Goal: Transaction & Acquisition: Purchase product/service

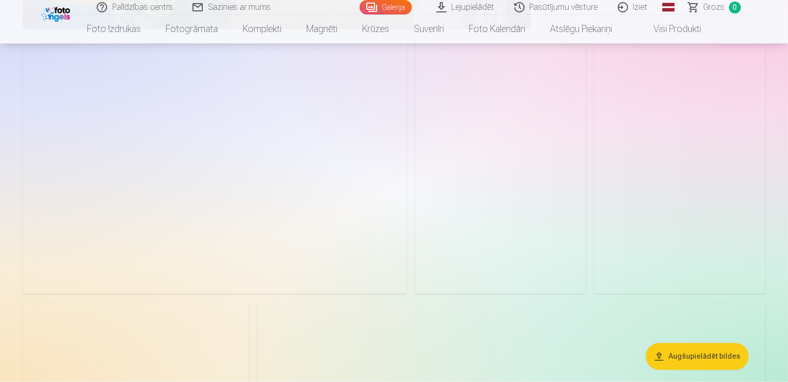
scroll to position [1939, 0]
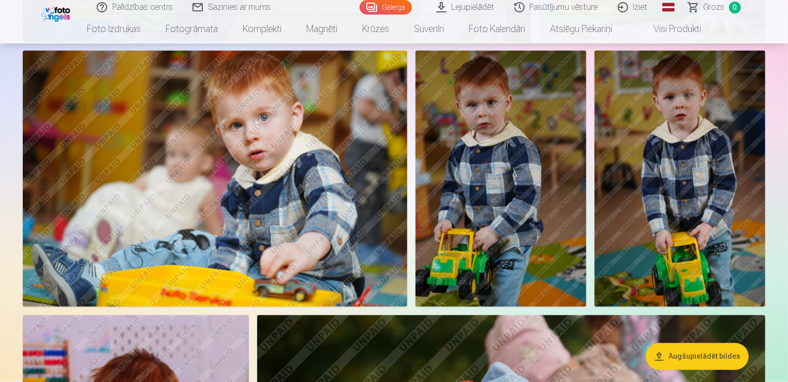
click at [493, 226] on img at bounding box center [500, 179] width 171 height 256
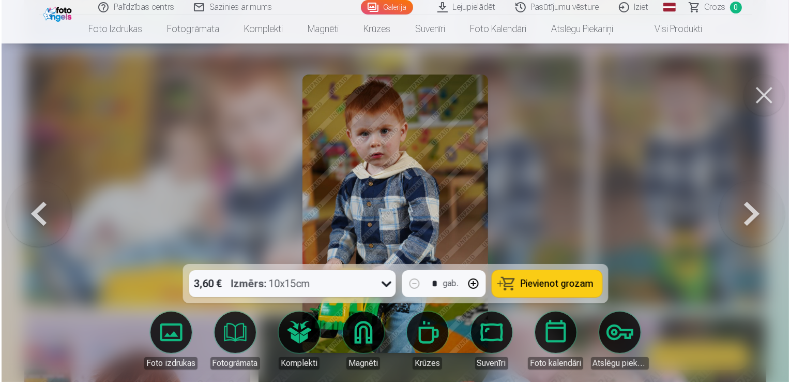
scroll to position [1924, 0]
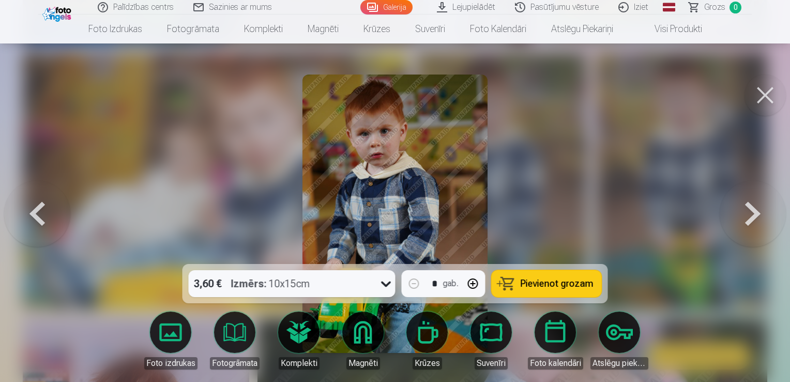
click at [378, 282] on div at bounding box center [386, 283] width 19 height 27
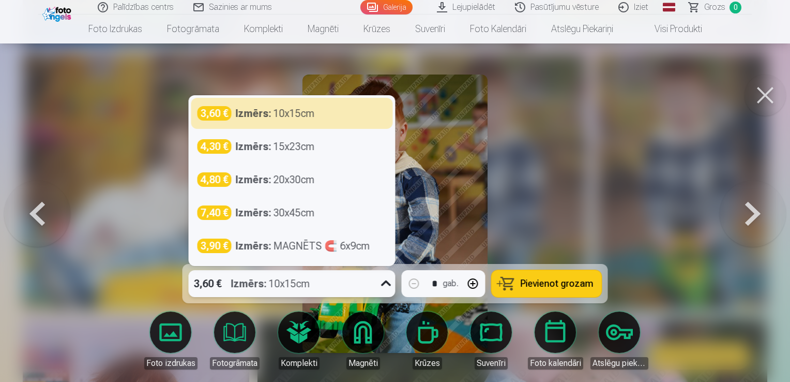
click at [378, 282] on div at bounding box center [386, 283] width 19 height 27
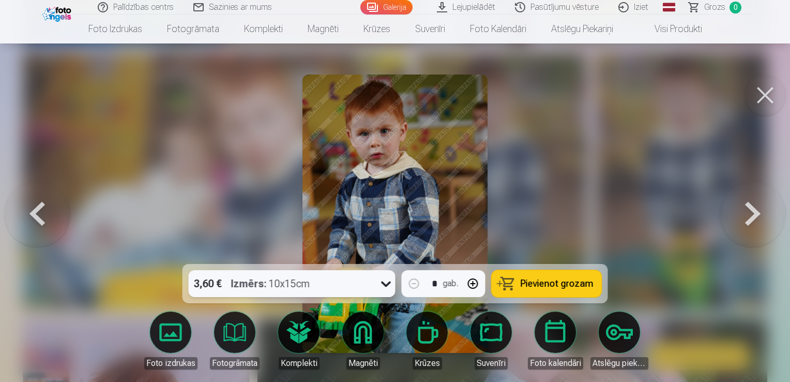
click at [767, 89] on button at bounding box center [765, 94] width 41 height 41
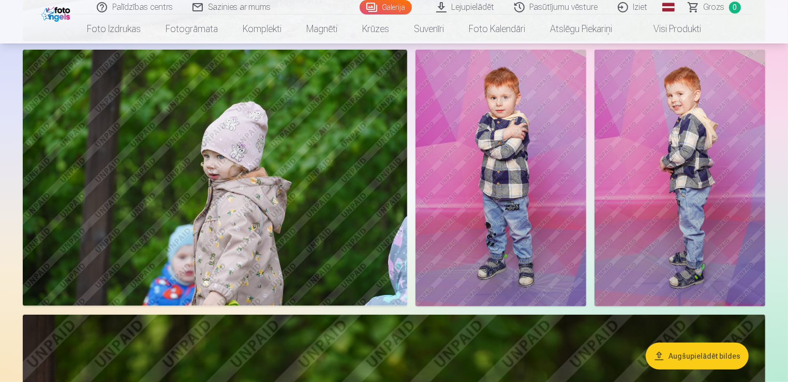
scroll to position [8915, 0]
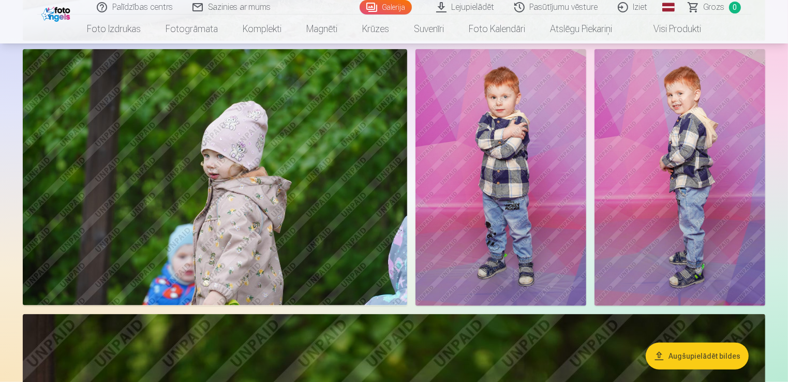
click at [669, 162] on img at bounding box center [679, 177] width 171 height 256
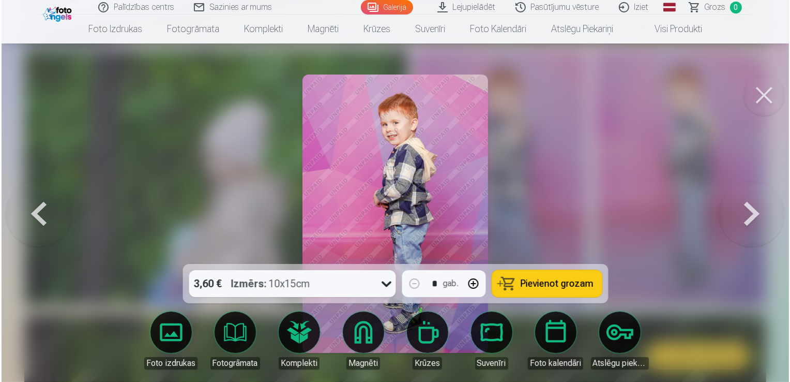
scroll to position [8943, 0]
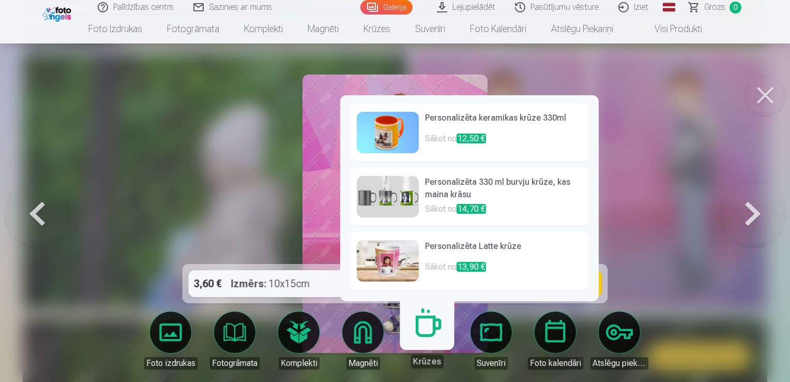
click at [447, 135] on p "Sākot no 12,50 €" at bounding box center [503, 142] width 157 height 21
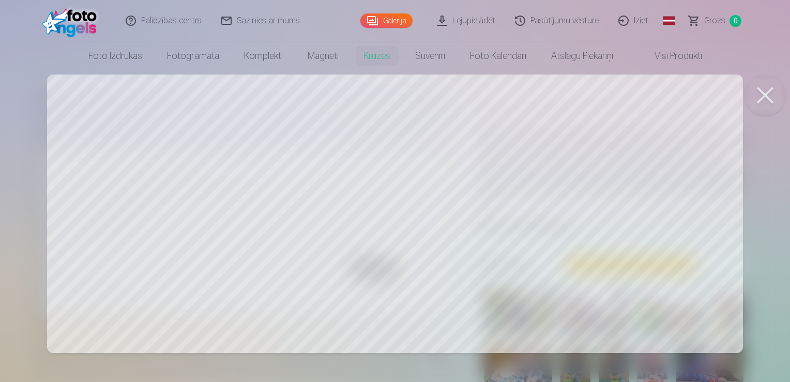
click at [764, 92] on button at bounding box center [765, 94] width 41 height 41
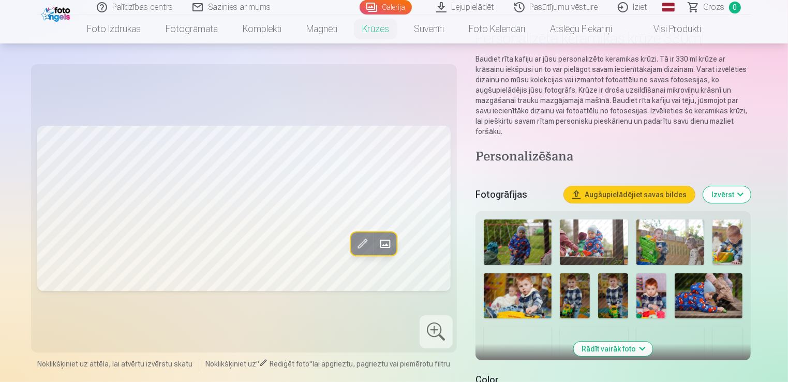
scroll to position [76, 0]
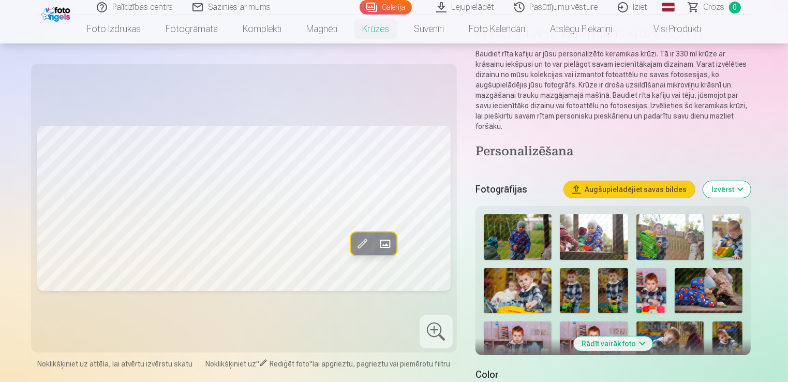
click at [579, 215] on img at bounding box center [594, 237] width 68 height 46
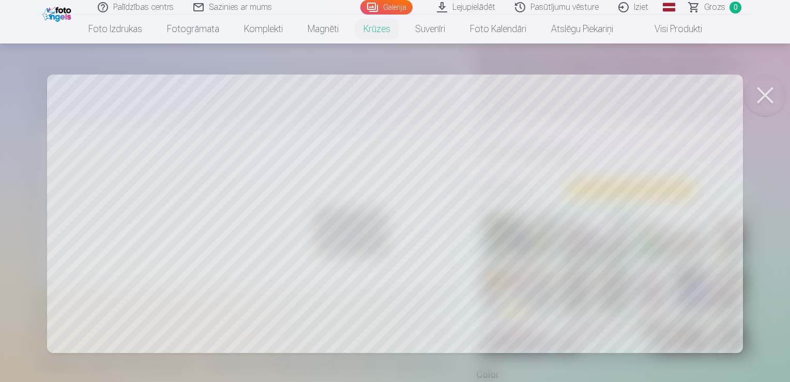
click at [757, 94] on button at bounding box center [765, 94] width 41 height 41
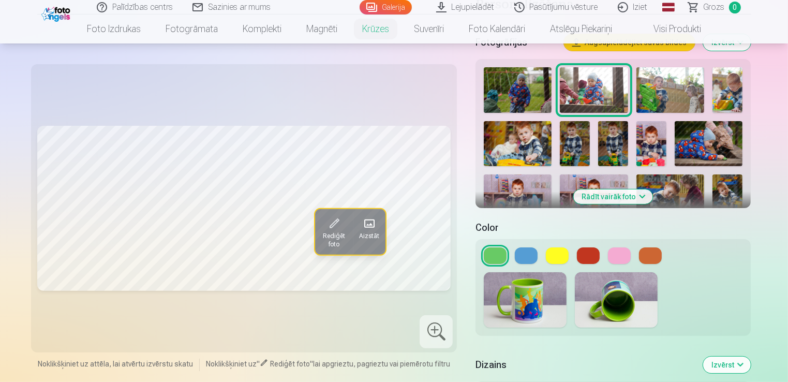
scroll to position [274, 0]
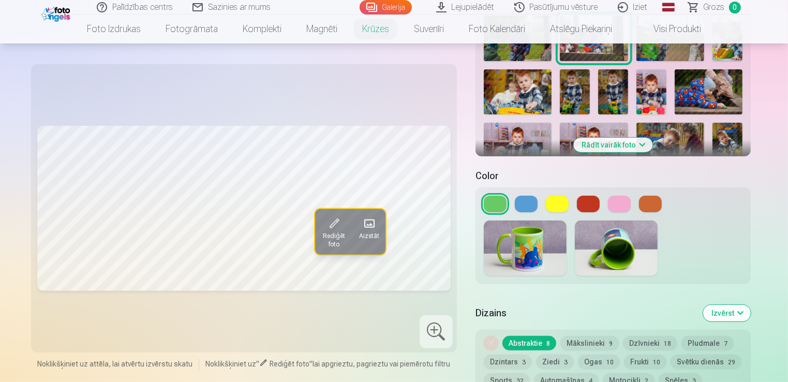
click at [538, 237] on img at bounding box center [525, 247] width 83 height 55
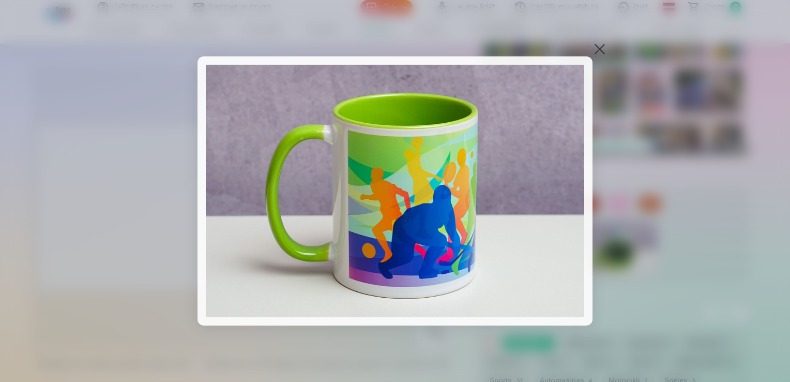
click at [598, 44] on div at bounding box center [600, 49] width 14 height 14
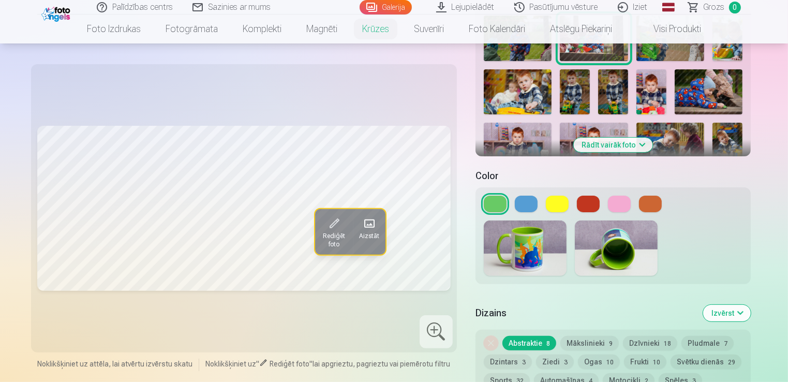
click at [619, 220] on img at bounding box center [616, 247] width 83 height 55
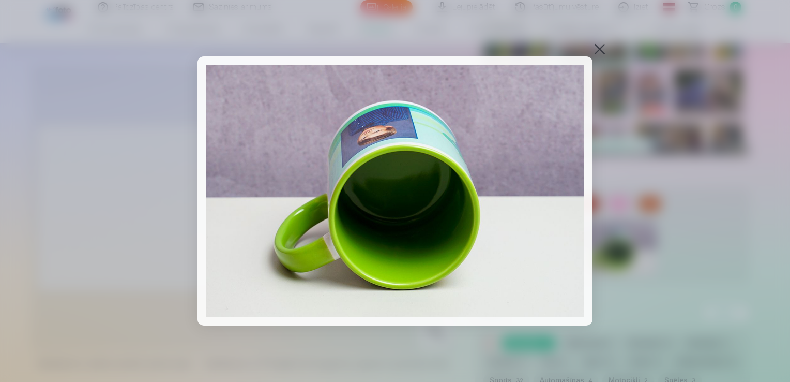
click at [597, 44] on div at bounding box center [600, 49] width 14 height 14
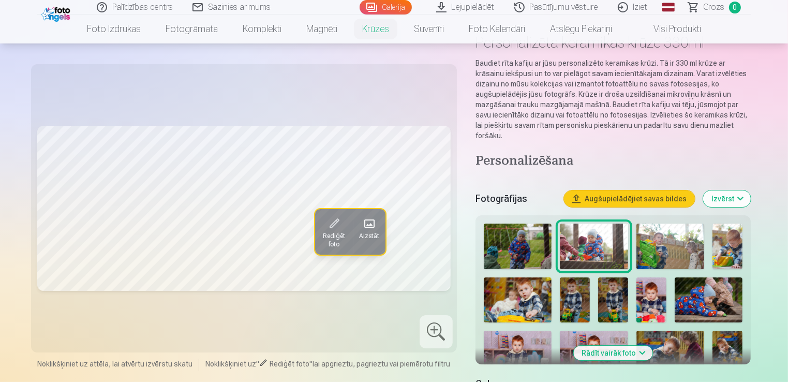
scroll to position [0, 0]
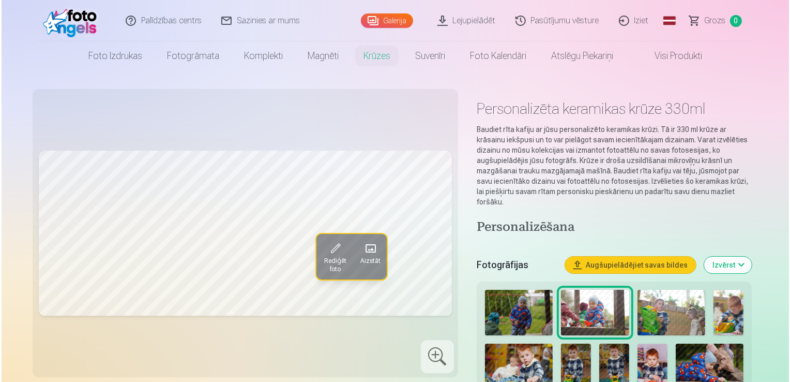
scroll to position [4098, 0]
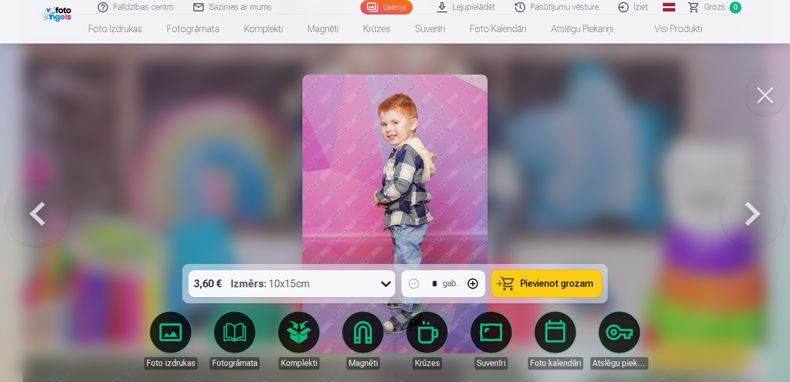
click at [773, 102] on button at bounding box center [765, 94] width 41 height 41
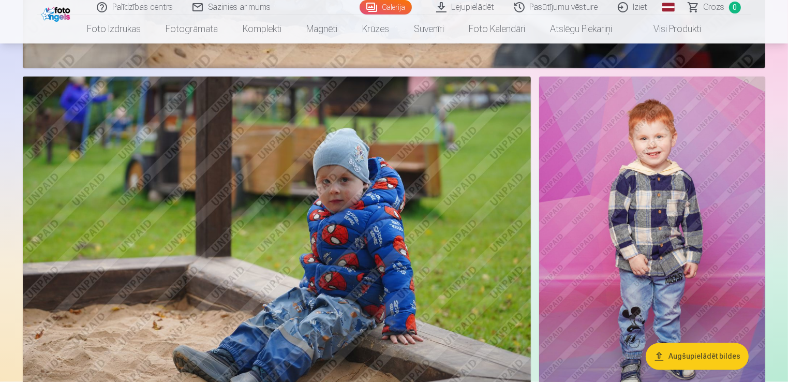
scroll to position [9657, 0]
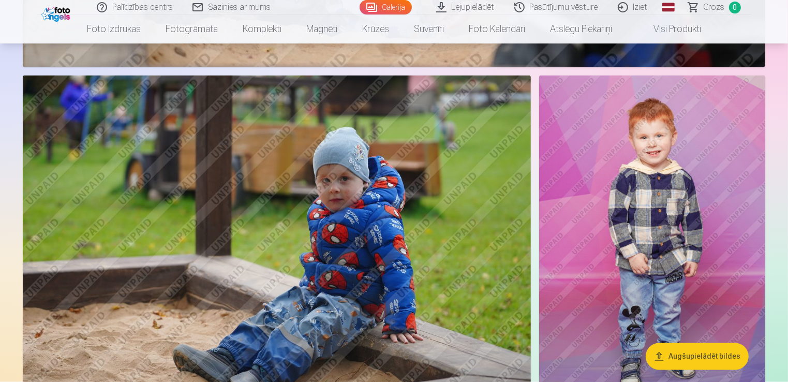
click at [658, 195] on img at bounding box center [652, 245] width 226 height 339
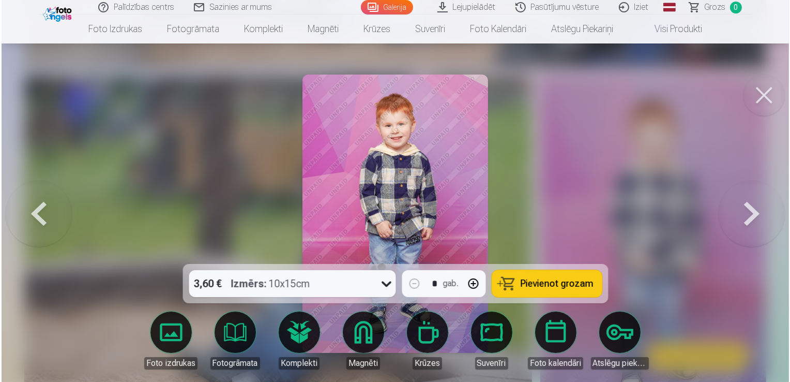
scroll to position [9687, 0]
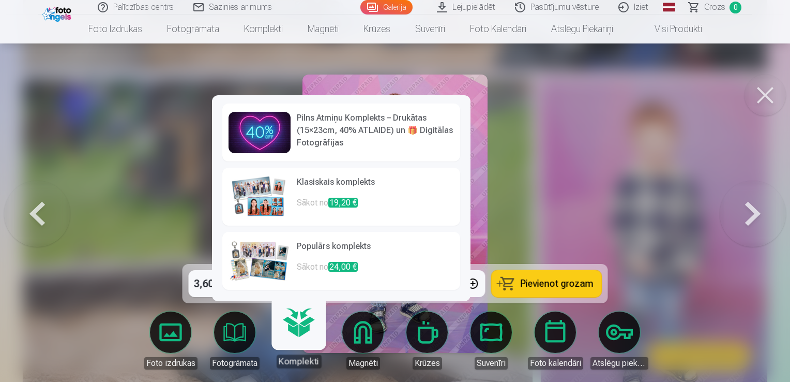
click at [329, 130] on h6 "Pilns Atmiņu Komplekts – Drukātas (15×23cm, 40% ATLAIDE) un 🎁 Digitālas Fotogrā…" at bounding box center [375, 130] width 157 height 37
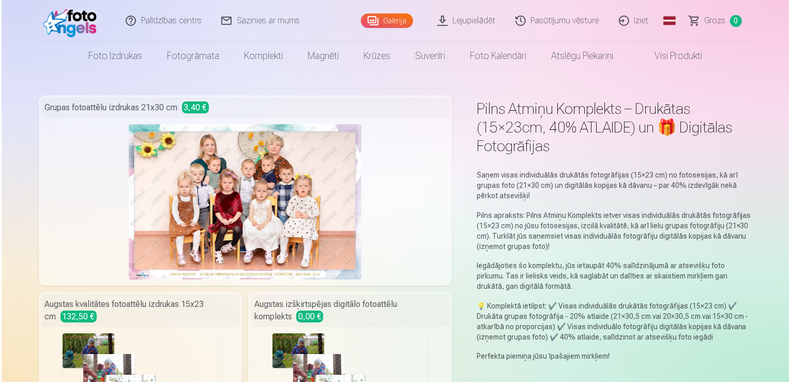
scroll to position [3775, 0]
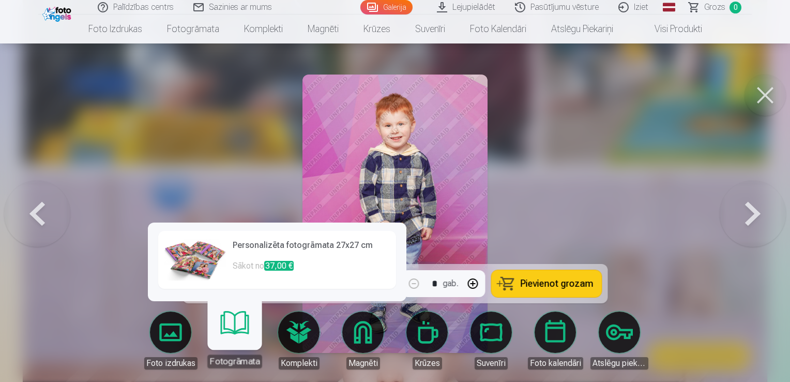
click at [233, 334] on link "Fotogrāmata" at bounding box center [235, 336] width 64 height 64
click at [238, 246] on h6 "Personalizēta fotogrāmata 27x27 cm" at bounding box center [311, 249] width 157 height 21
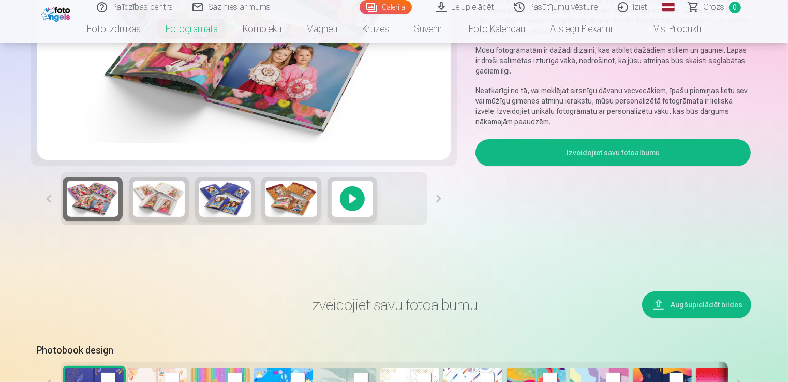
scroll to position [131, 0]
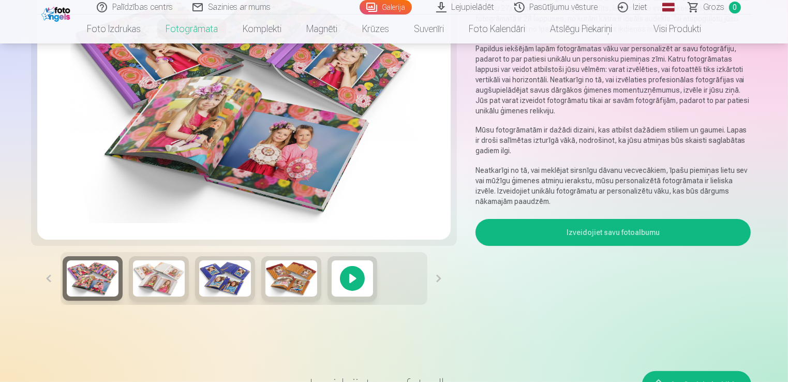
click at [437, 280] on button at bounding box center [438, 278] width 23 height 53
click at [147, 273] on img at bounding box center [159, 278] width 52 height 36
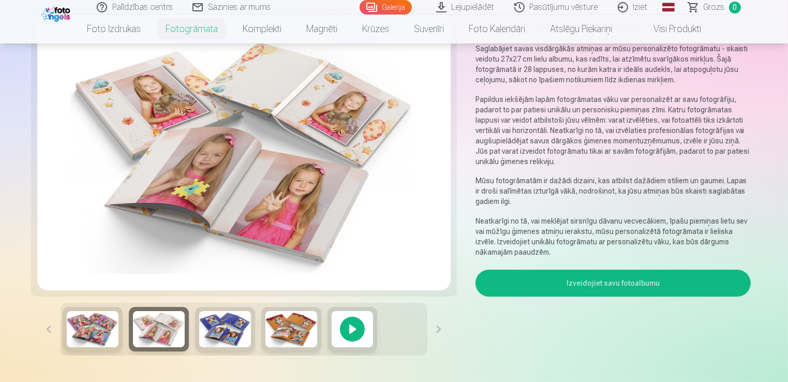
scroll to position [70, 0]
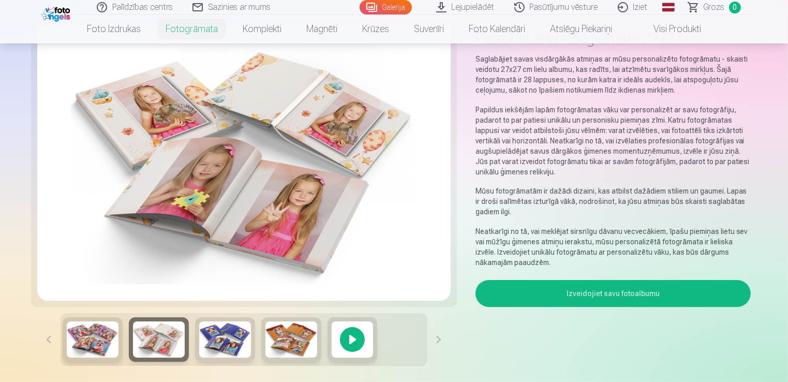
click at [238, 348] on img at bounding box center [225, 339] width 52 height 36
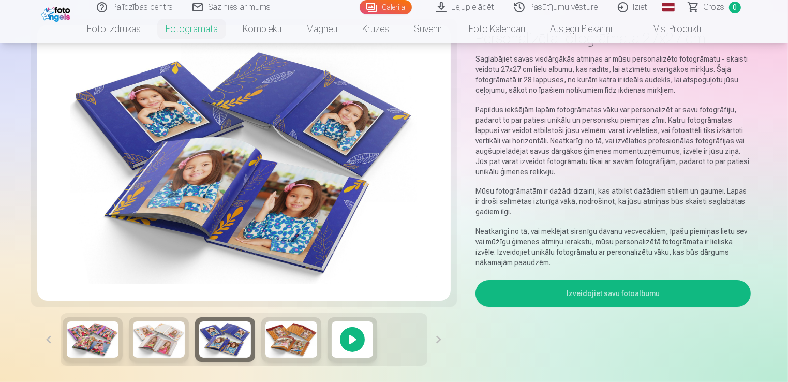
click at [283, 345] on img at bounding box center [291, 339] width 52 height 36
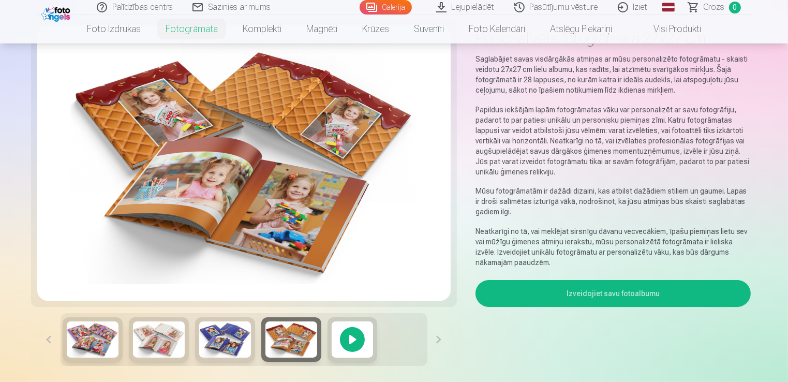
click at [352, 340] on div at bounding box center [352, 339] width 50 height 44
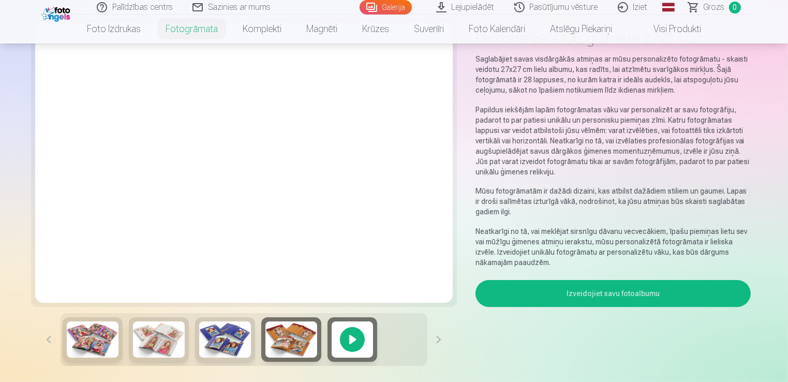
scroll to position [0, 0]
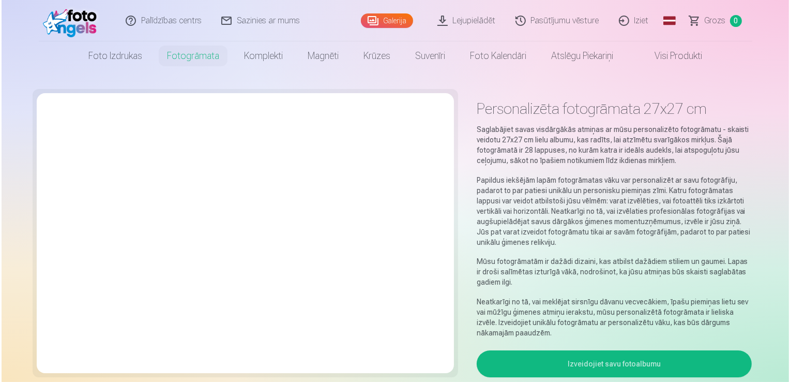
scroll to position [3775, 0]
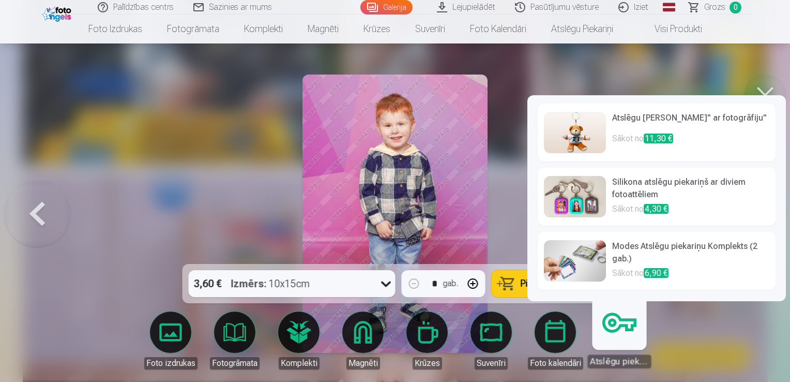
click at [580, 264] on img at bounding box center [575, 260] width 62 height 41
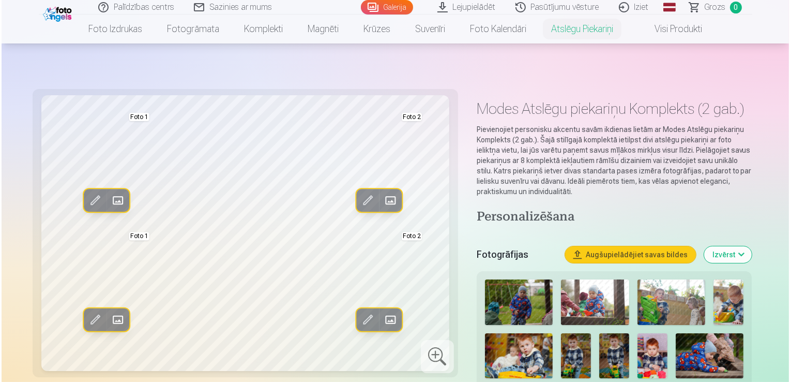
scroll to position [3775, 0]
